Goal: Task Accomplishment & Management: Use online tool/utility

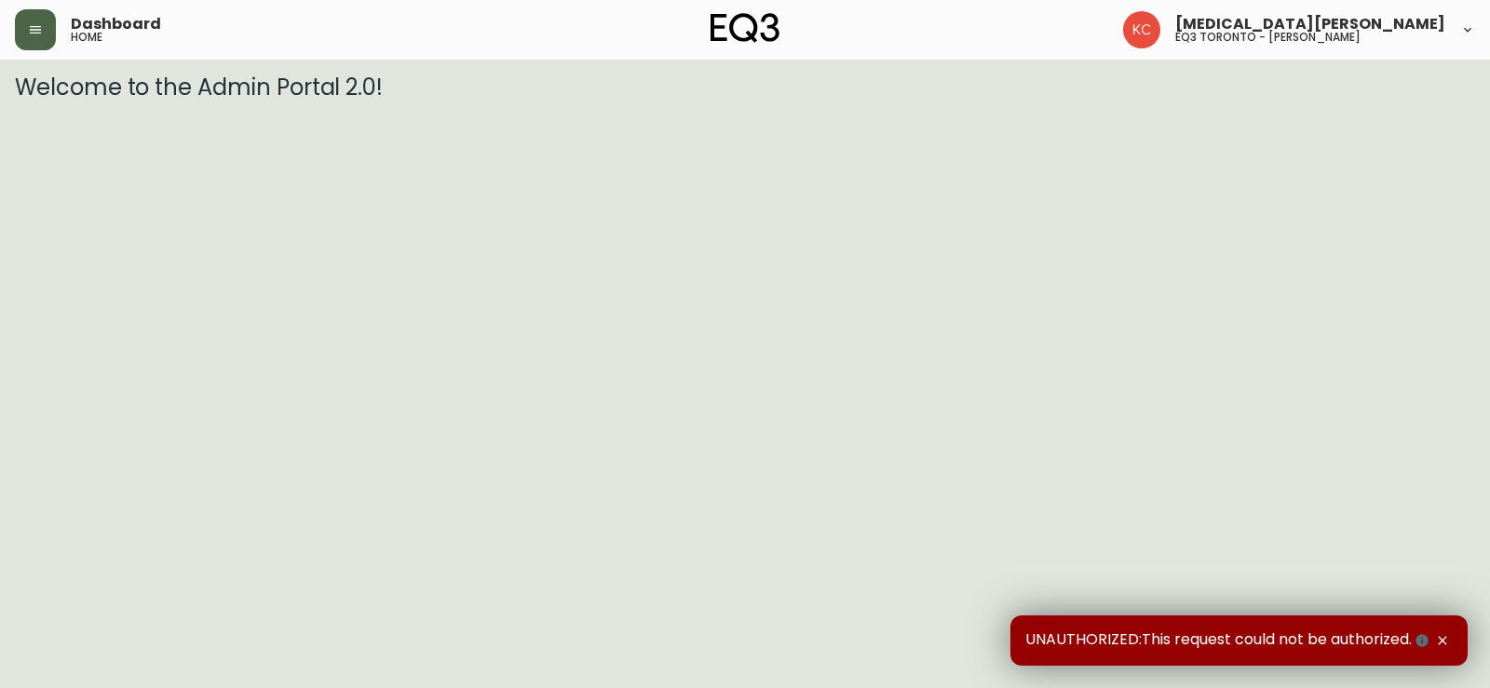
click at [47, 26] on button "button" at bounding box center [35, 29] width 41 height 41
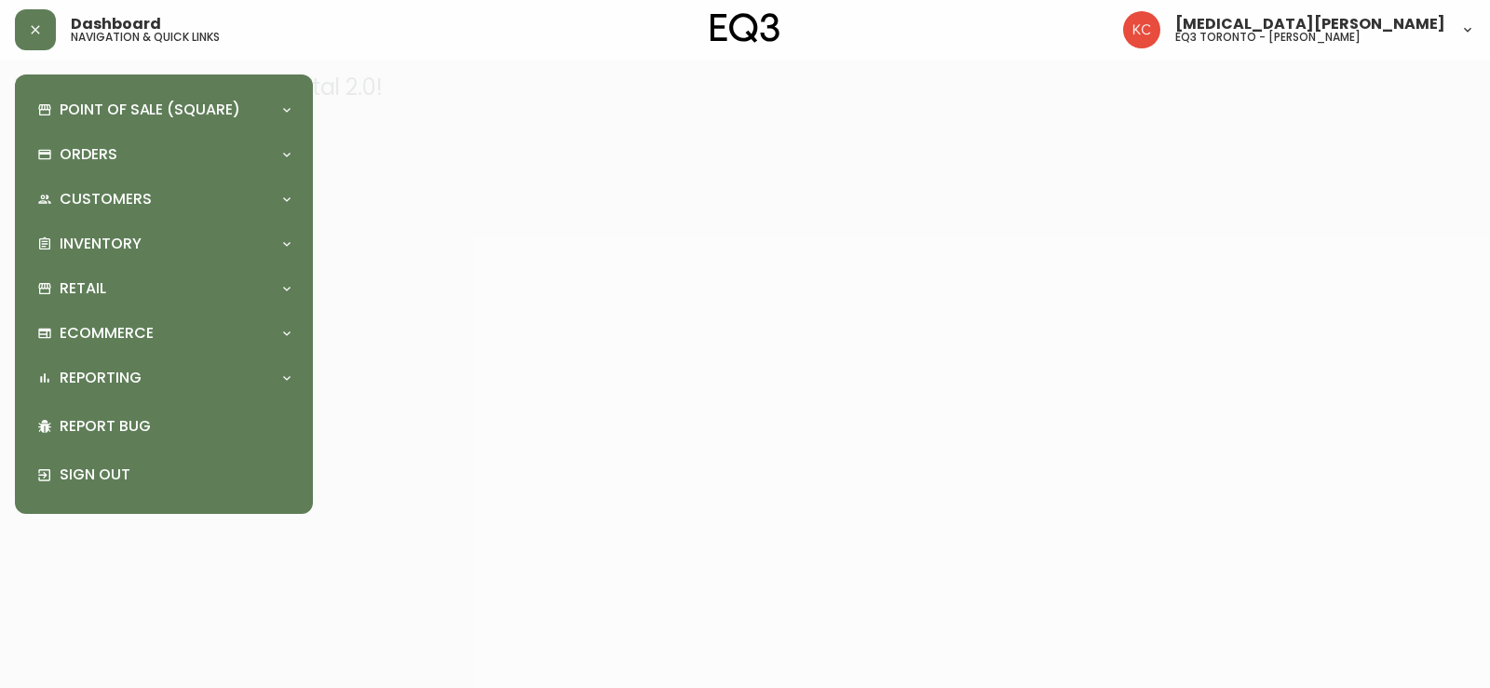
click at [120, 265] on div "Point of Sale (Square) Payments Virtual Terminal Transactions Search Terminals …" at bounding box center [164, 294] width 268 height 410
click at [126, 245] on p "Inventory" at bounding box center [101, 244] width 82 height 20
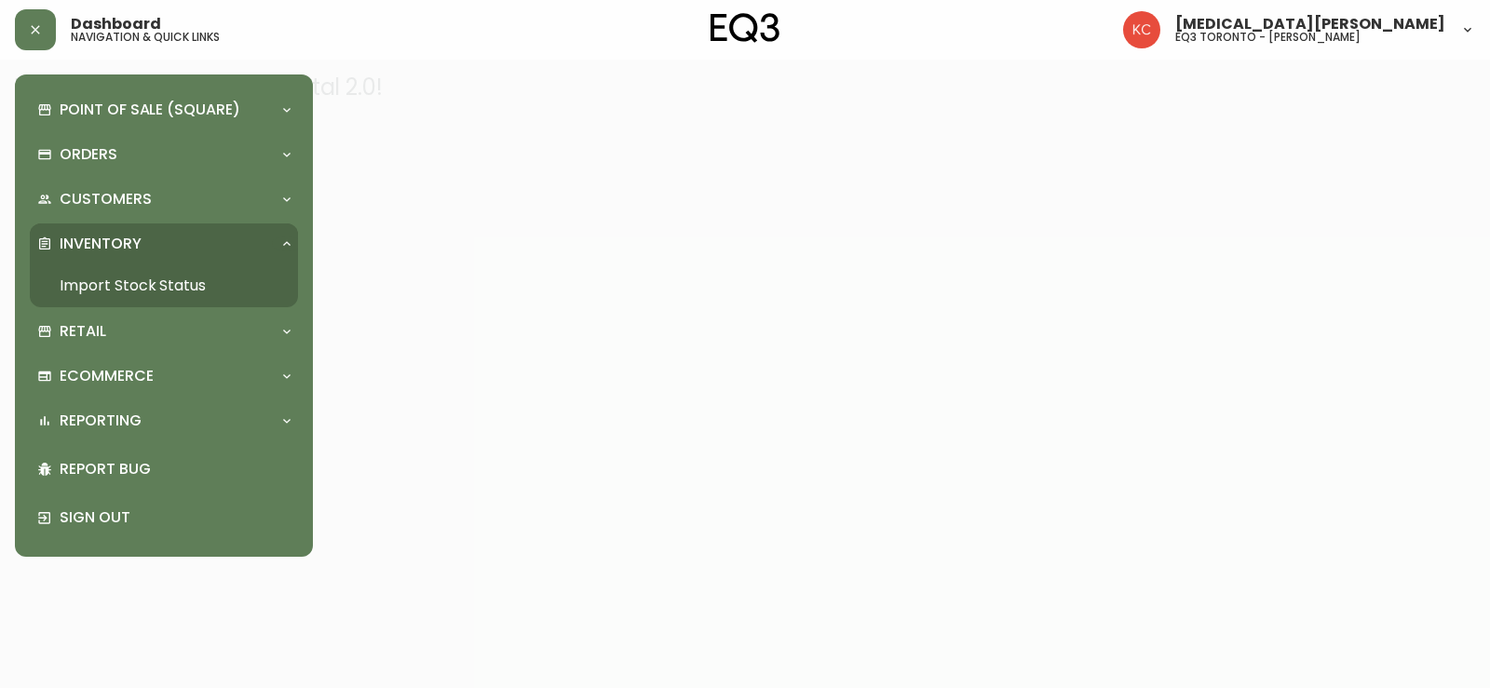
click at [140, 288] on link "Import Stock Status" at bounding box center [164, 286] width 268 height 43
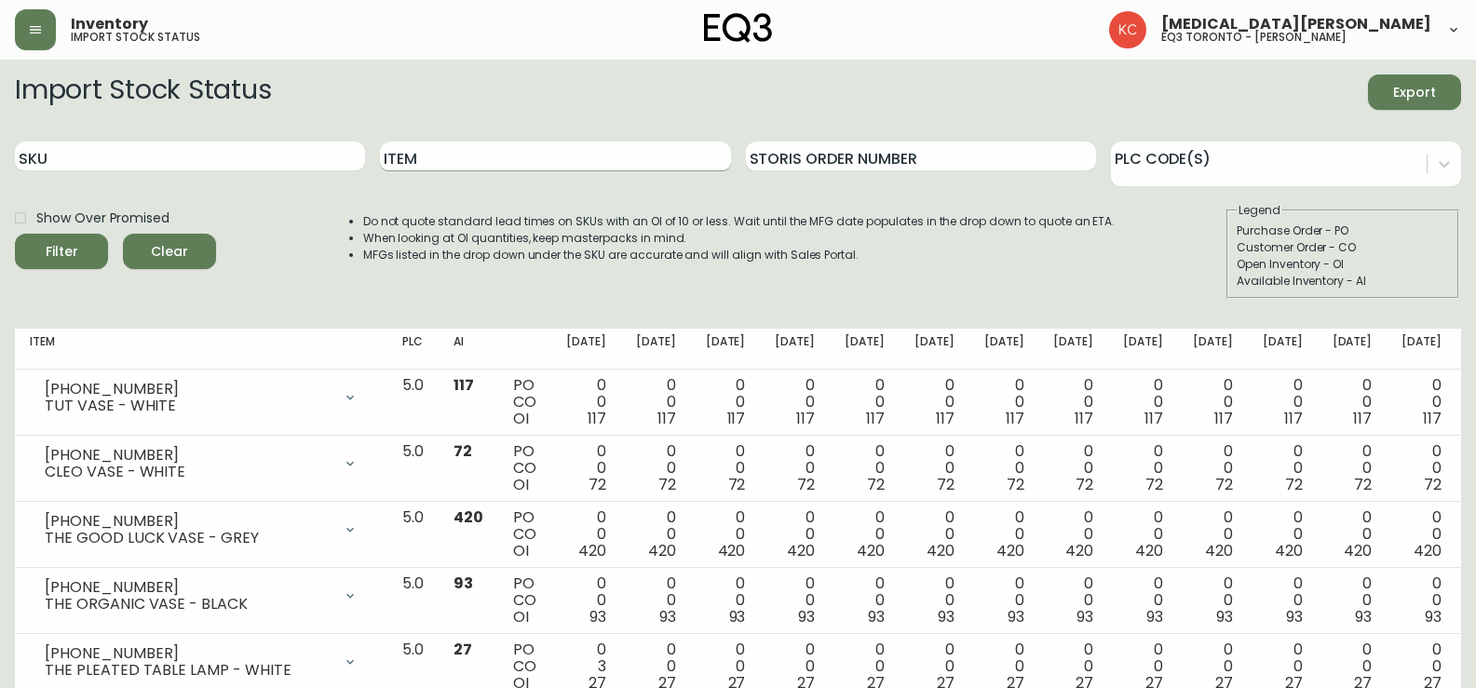
click at [486, 148] on input "Item" at bounding box center [555, 157] width 350 height 30
type input "KACIA"
click at [15, 234] on button "Filter" at bounding box center [61, 251] width 93 height 35
